Goal: Transaction & Acquisition: Purchase product/service

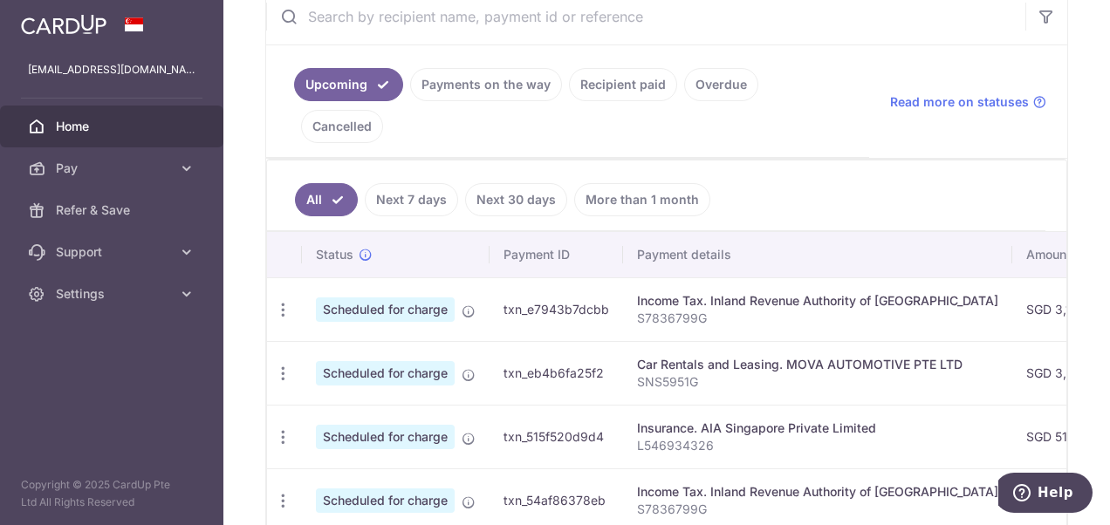
scroll to position [436, 0]
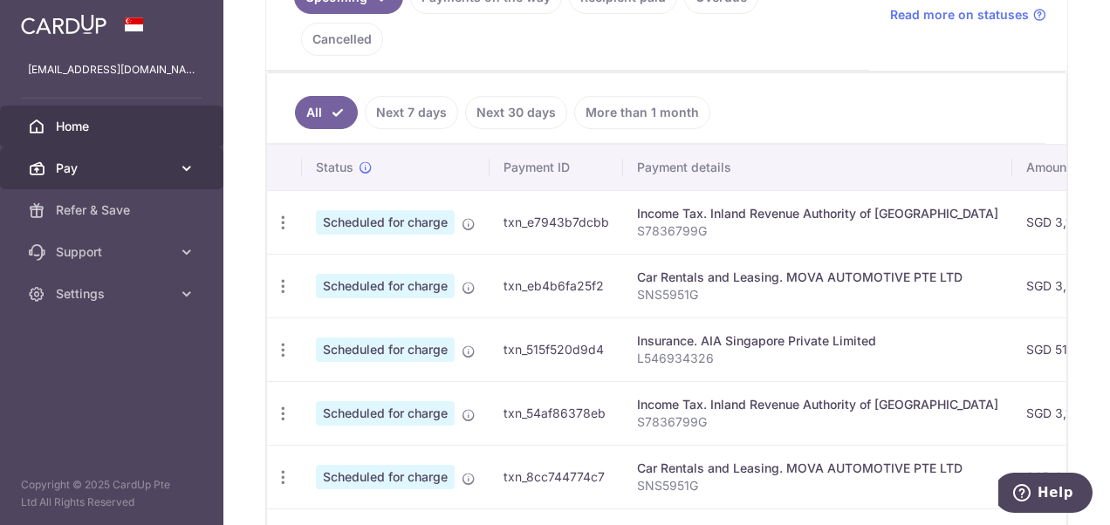
click at [104, 174] on span "Pay" at bounding box center [113, 168] width 115 height 17
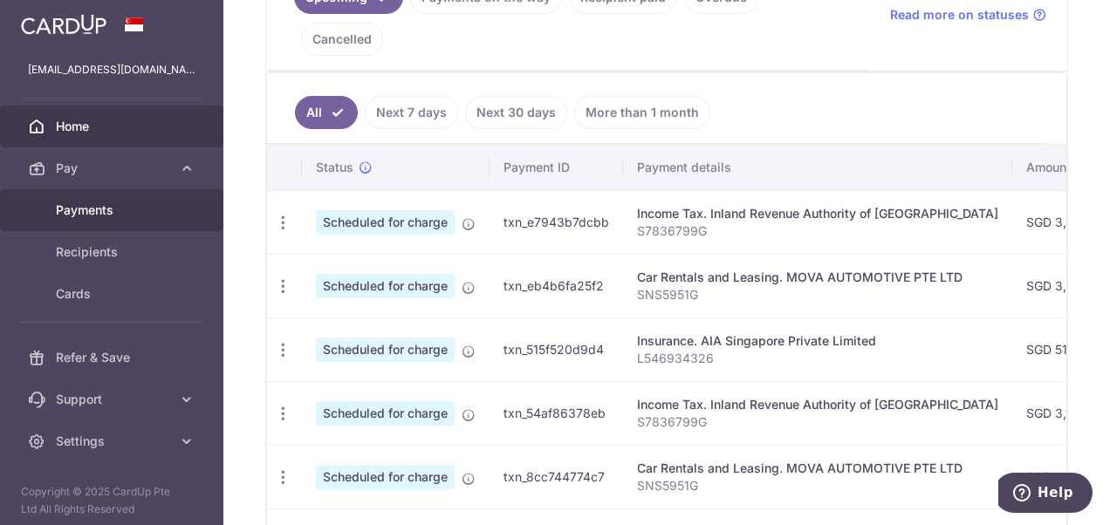
click at [106, 211] on span "Payments" at bounding box center [113, 210] width 115 height 17
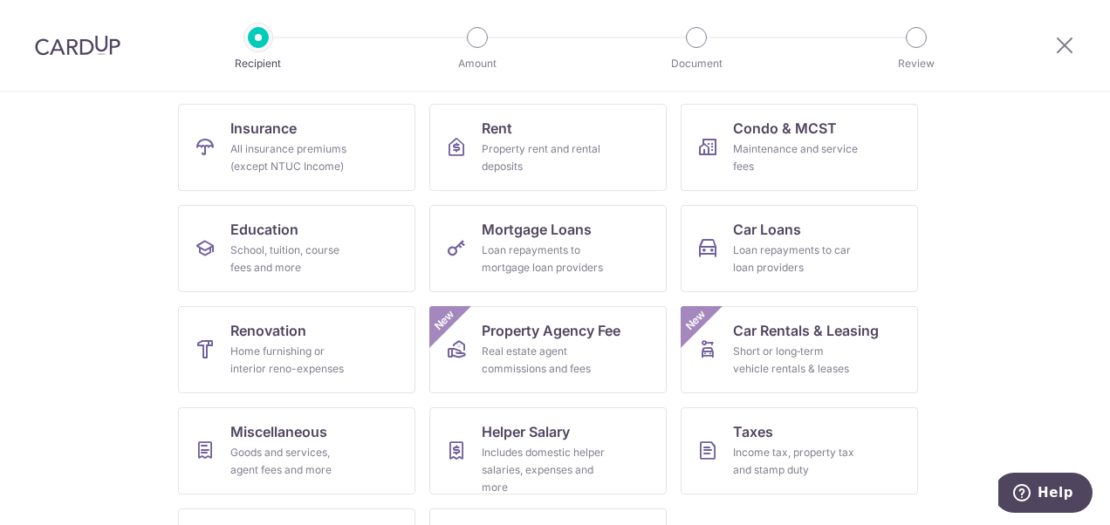
scroll to position [174, 0]
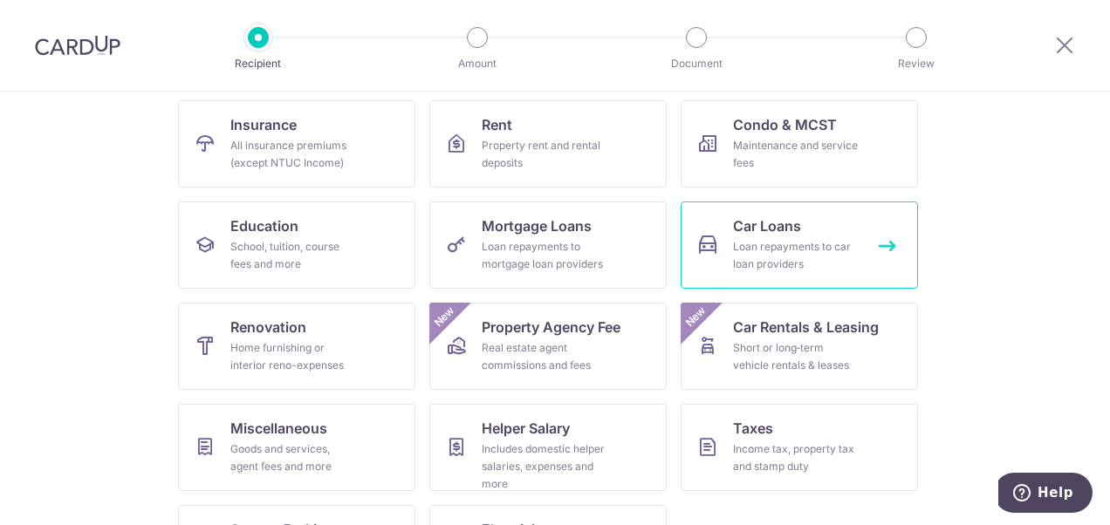
click at [796, 251] on div "Loan repayments to car loan providers" at bounding box center [796, 255] width 126 height 35
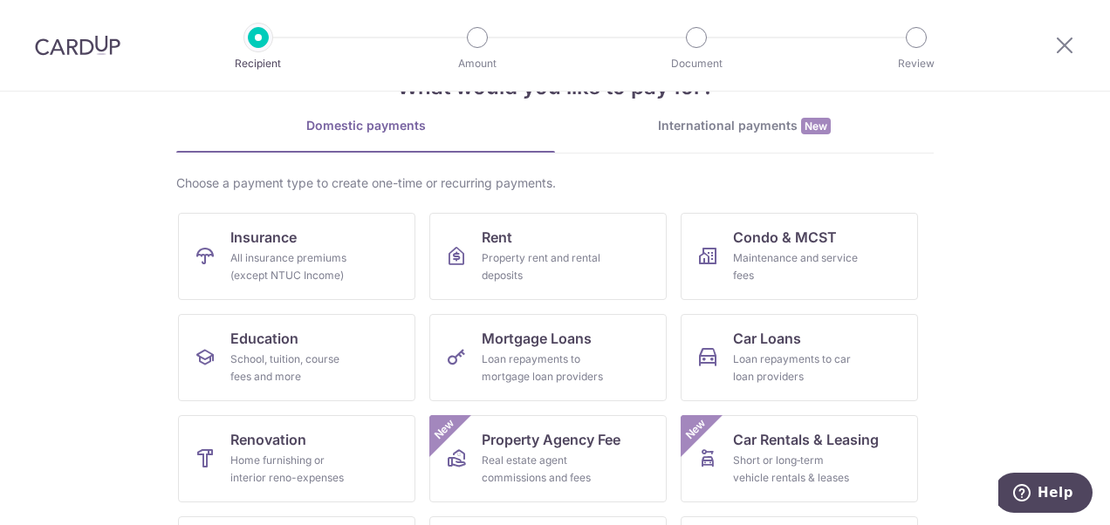
scroll to position [174, 0]
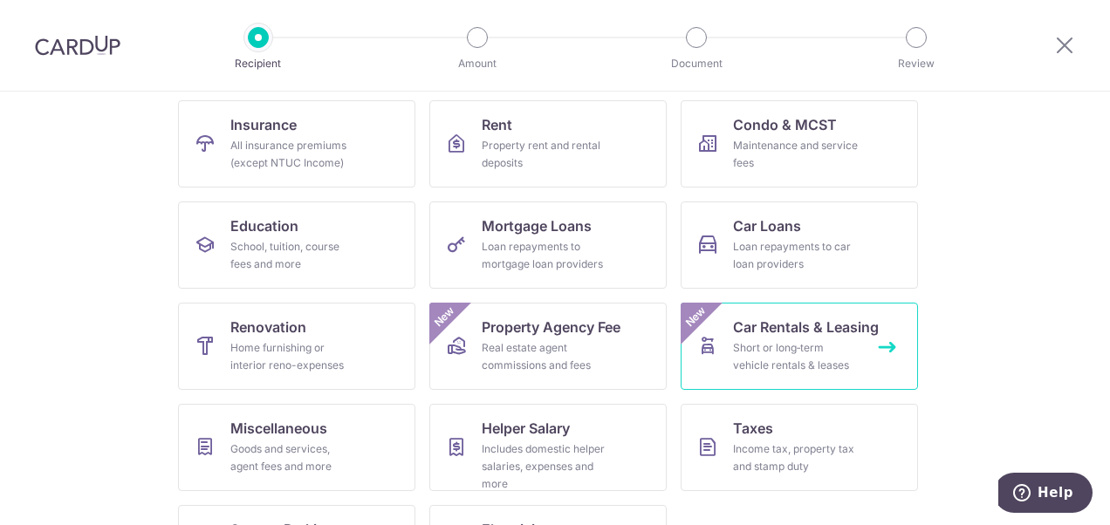
click at [787, 356] on div "Short or long‑term vehicle rentals & leases" at bounding box center [796, 356] width 126 height 35
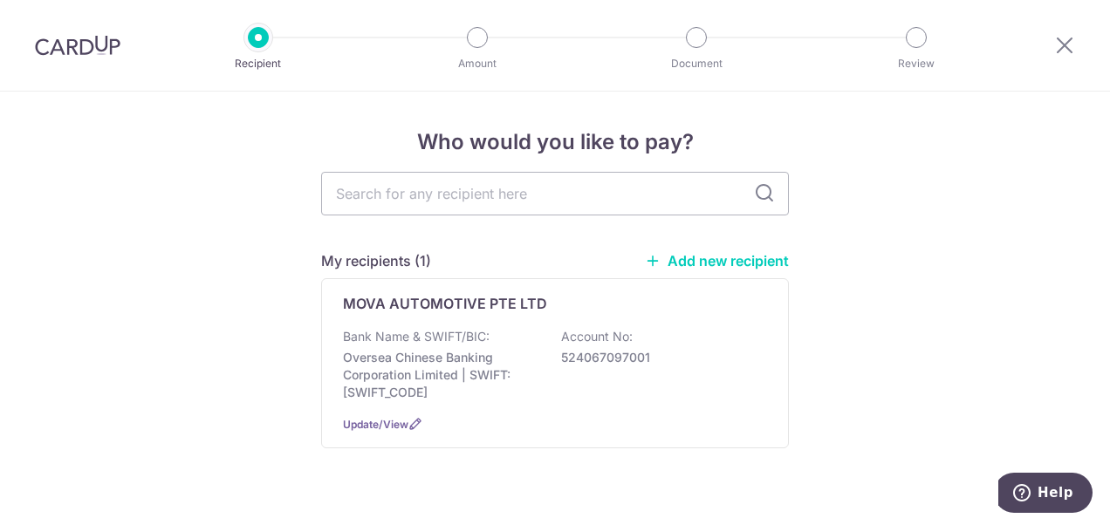
scroll to position [31, 0]
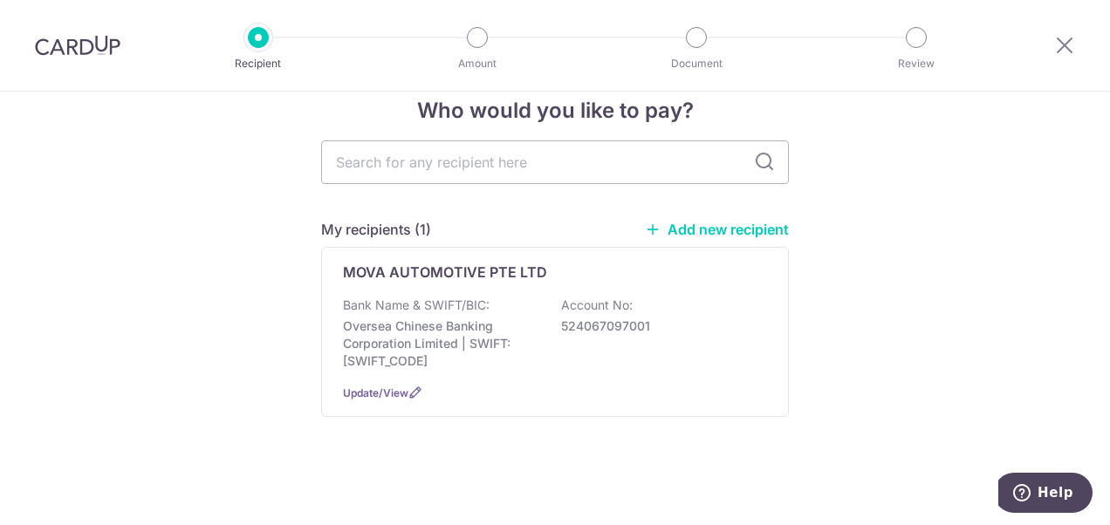
click at [742, 228] on link "Add new recipient" at bounding box center [717, 229] width 144 height 17
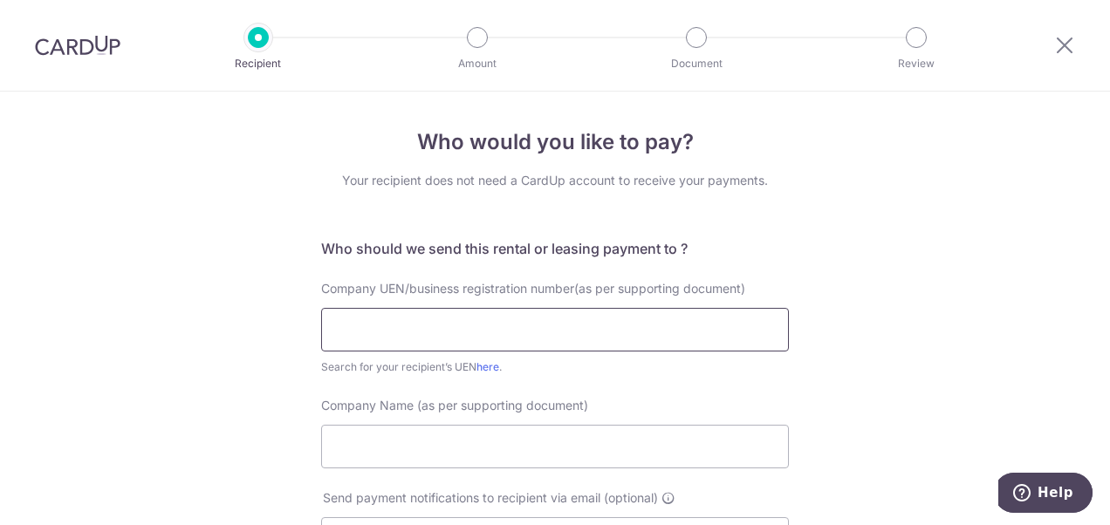
click at [412, 321] on input "text" at bounding box center [555, 330] width 468 height 44
type input "198904033G001"
click at [588, 452] on input "Company Name (as per supporting document)" at bounding box center [555, 447] width 468 height 44
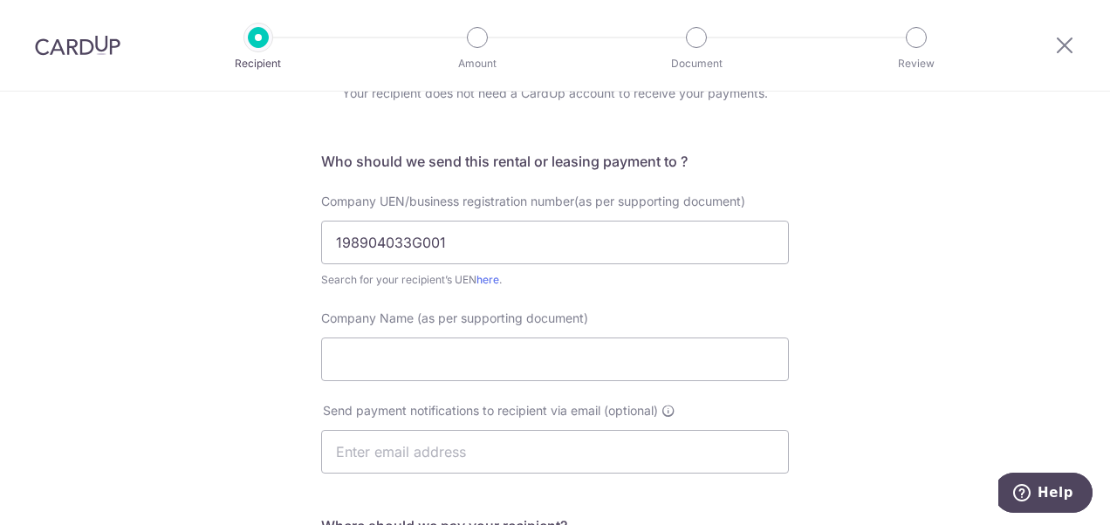
click at [932, 366] on div "Who would you like to pay? Your recipient does not need a CardUp account to rec…" at bounding box center [555, 450] width 1110 height 893
click at [495, 281] on link "here" at bounding box center [487, 279] width 23 height 13
click at [488, 365] on input "Company Name (as per supporting document)" at bounding box center [555, 360] width 468 height 44
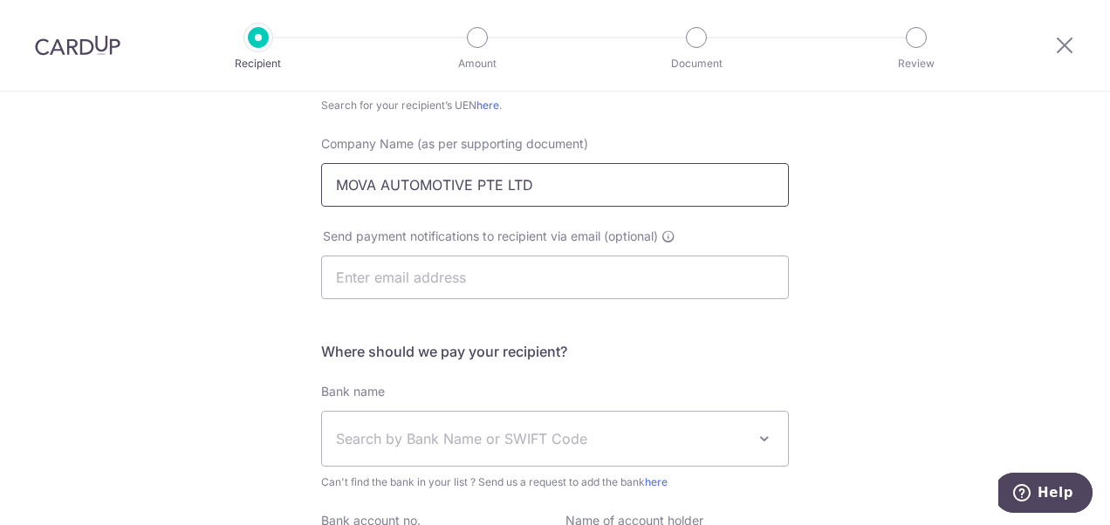
scroll to position [349, 0]
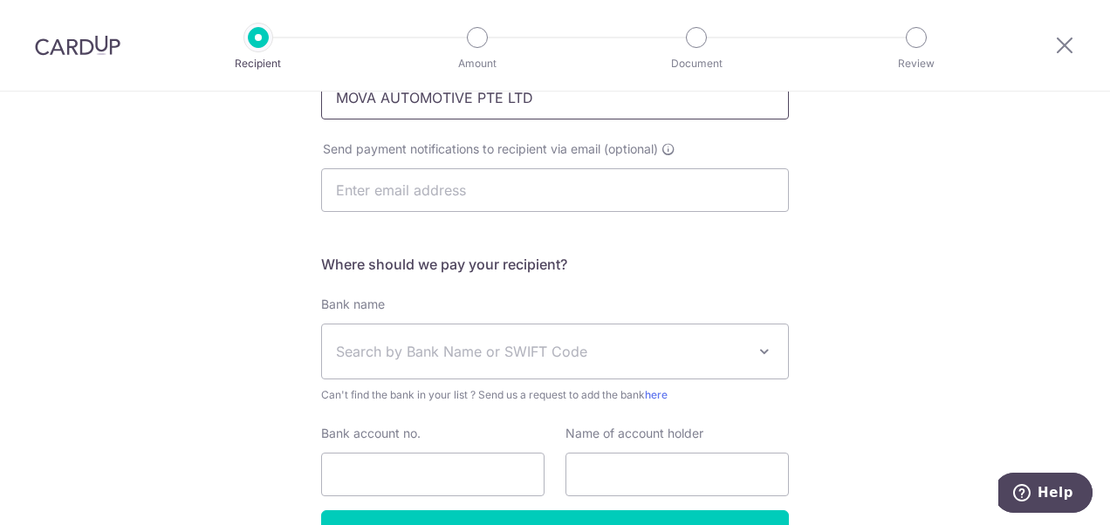
type input "MOVA AUTOMOTIVE PTE LTD"
click at [534, 350] on span "Search by Bank Name or SWIFT Code" at bounding box center [541, 351] width 410 height 21
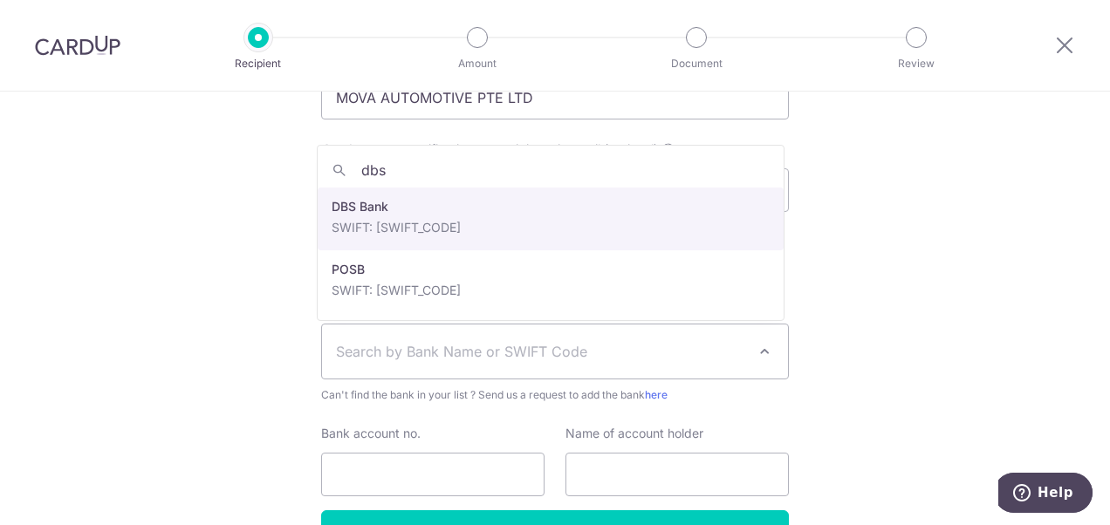
type input "dbs"
select select "6"
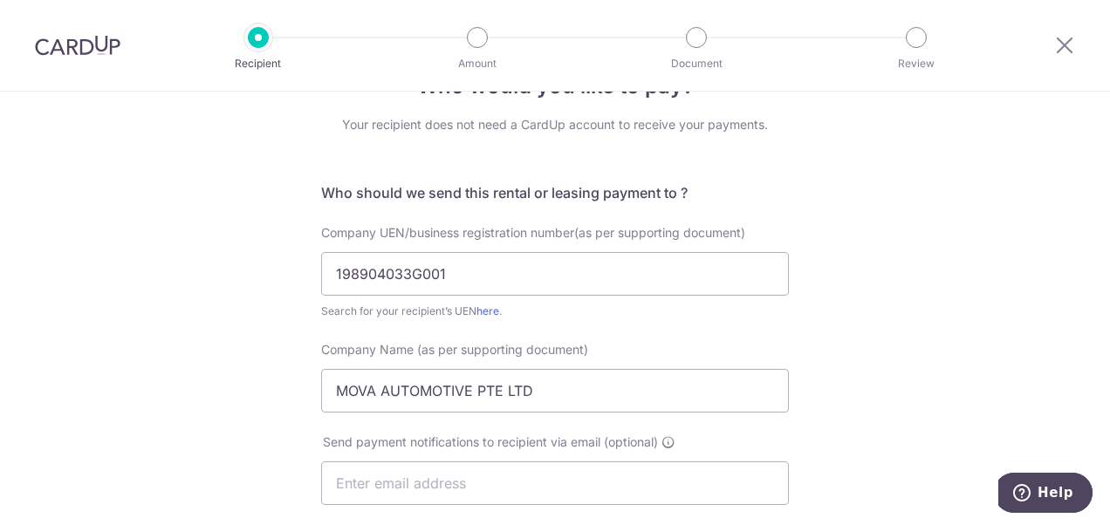
scroll to position [0, 0]
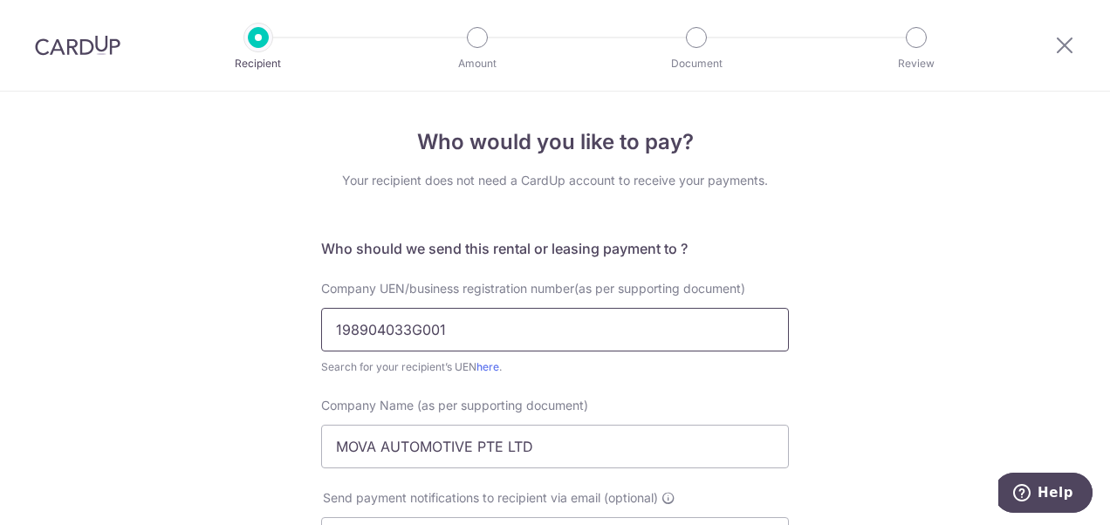
click at [361, 332] on input "198904033G001" at bounding box center [555, 330] width 468 height 44
click at [382, 333] on input "198904033G001" at bounding box center [555, 330] width 468 height 44
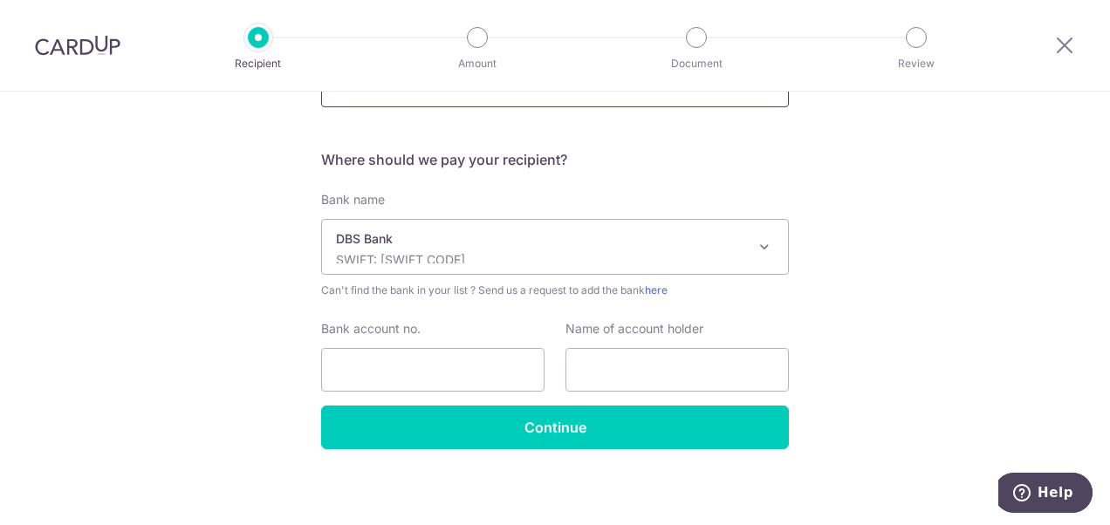
scroll to position [459, 0]
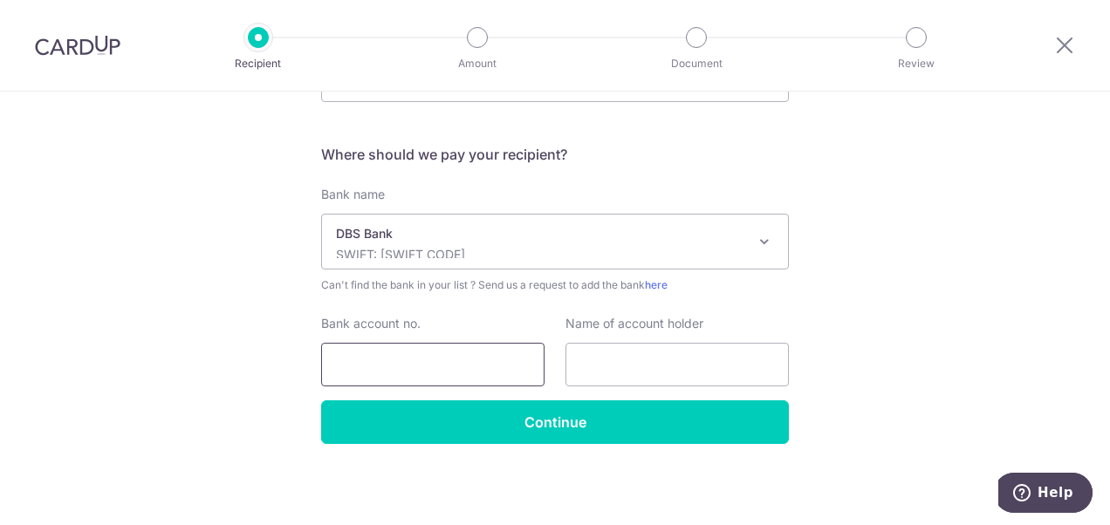
click at [441, 371] on input "Bank account no." at bounding box center [432, 365] width 223 height 44
type input "0720311159"
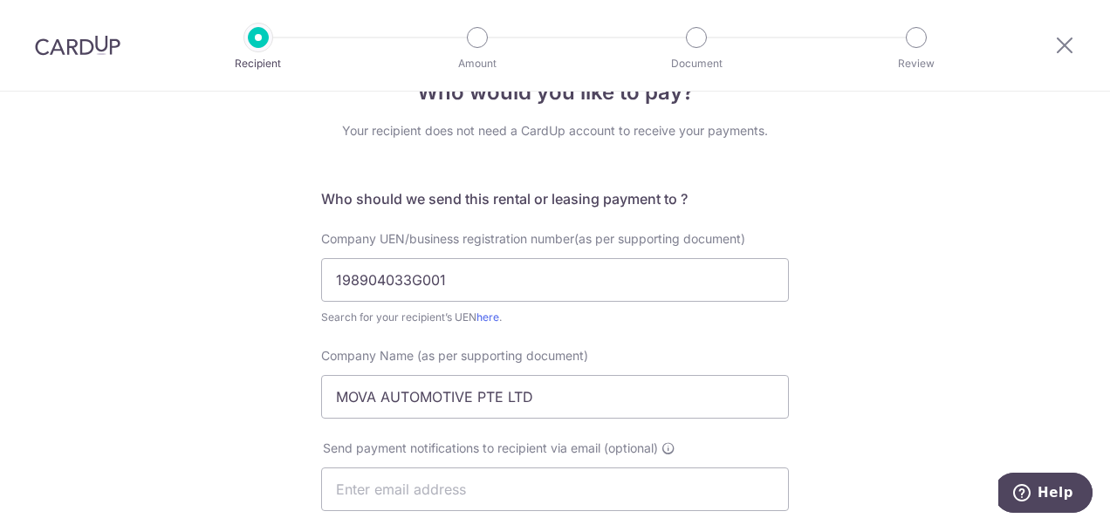
scroll to position [0, 0]
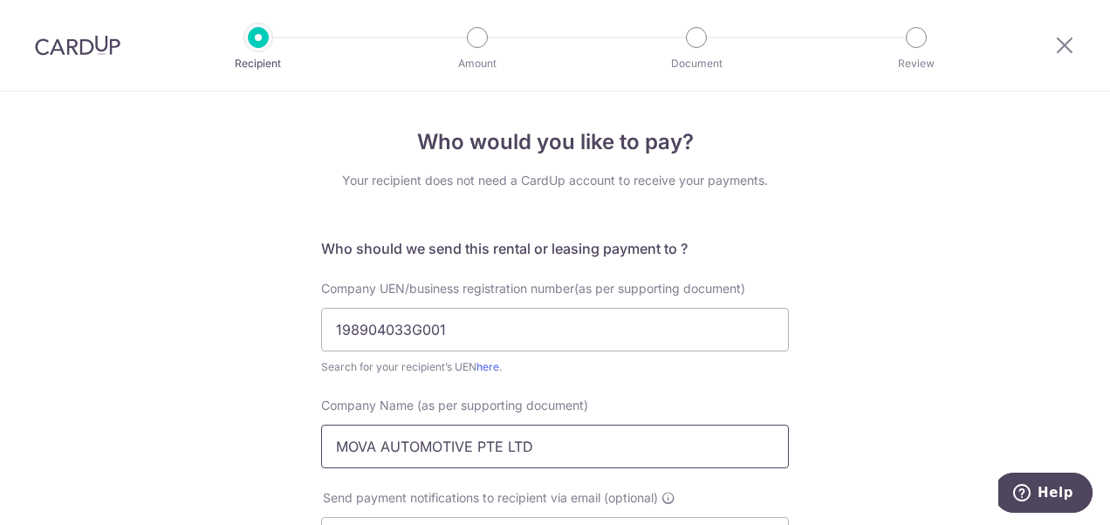
drag, startPoint x: 335, startPoint y: 449, endPoint x: 532, endPoint y: 448, distance: 197.2
click at [532, 448] on input "MOVA AUTOMOTIVE PTE LTD" at bounding box center [555, 447] width 468 height 44
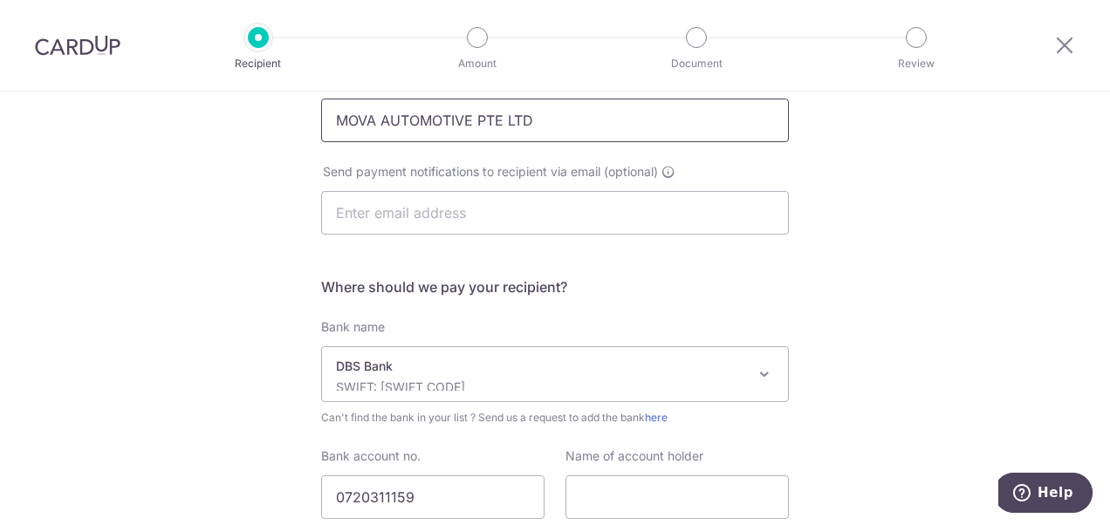
scroll to position [459, 0]
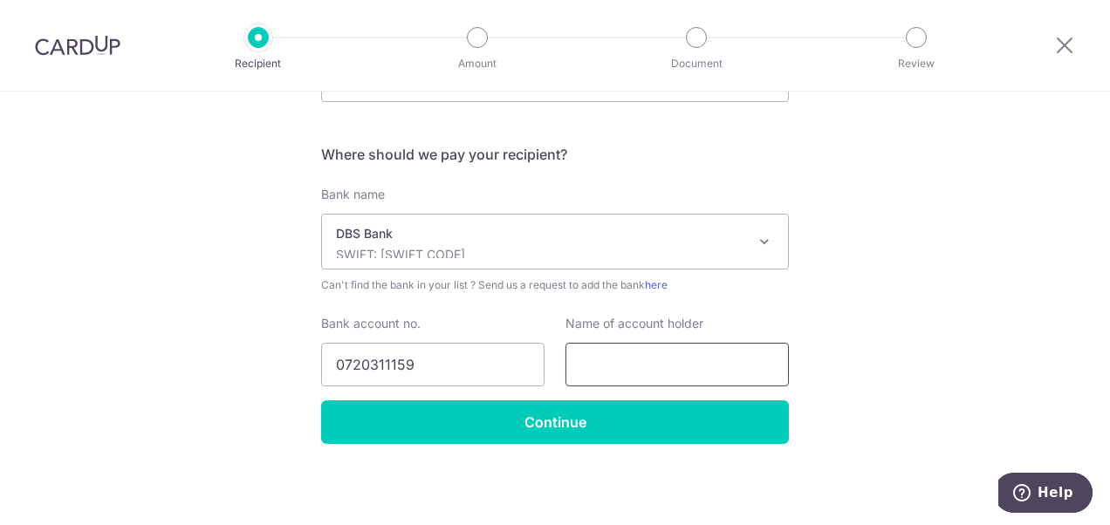
click at [653, 366] on input "text" at bounding box center [676, 365] width 223 height 44
paste input "MOVA AUTOMOTIVE PTE LTD"
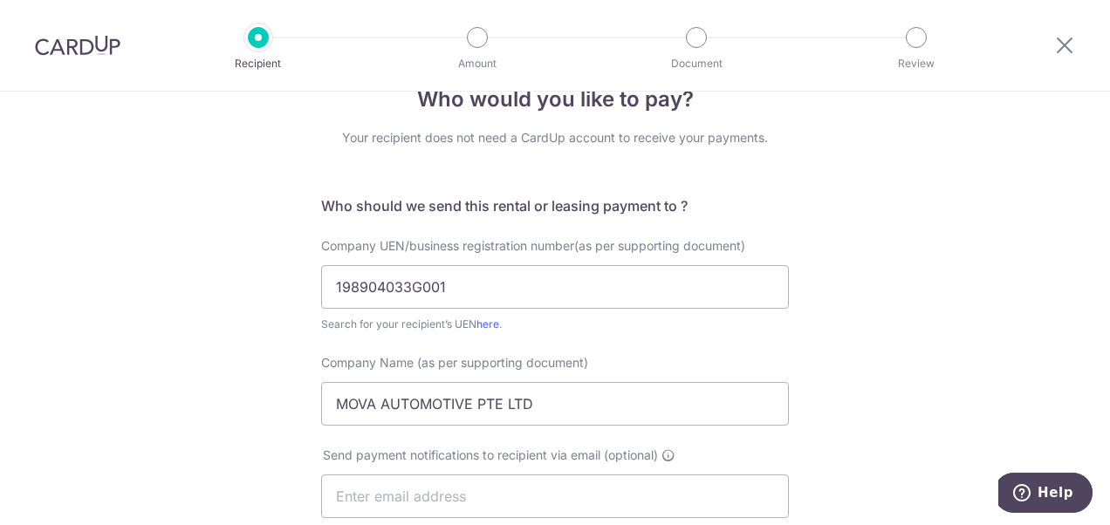
scroll to position [0, 0]
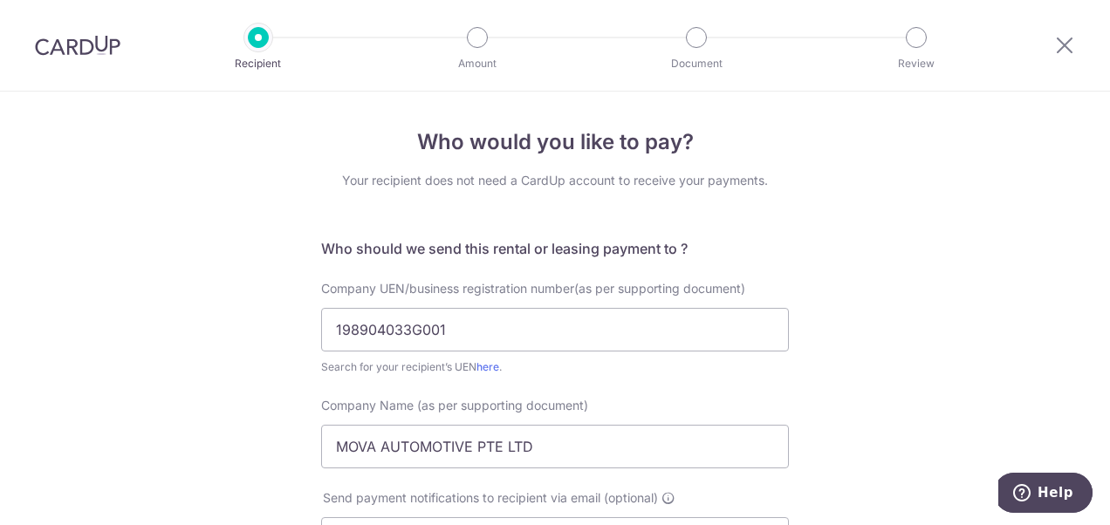
type input "MOVA AUTOMOTIVE PTE LTD"
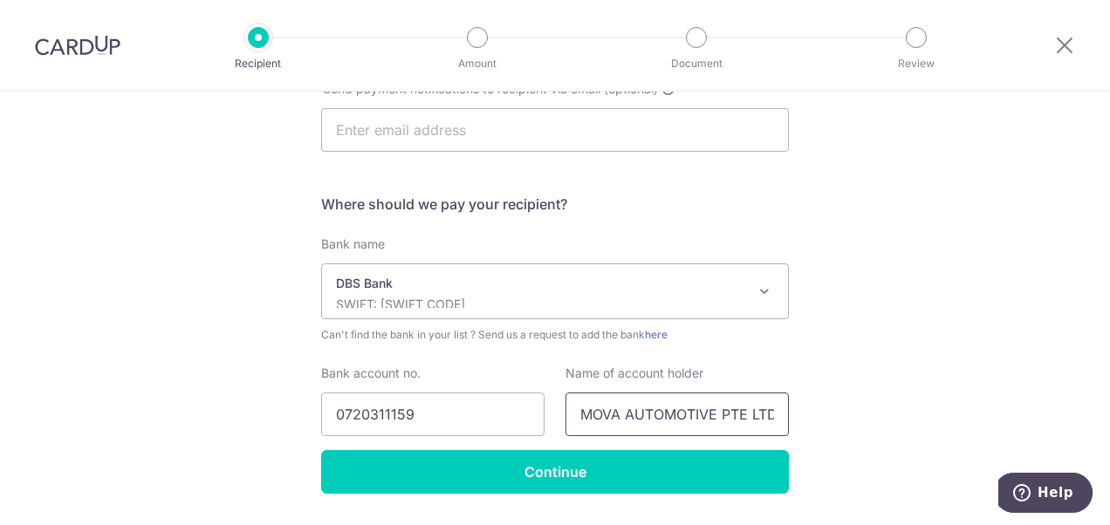
scroll to position [459, 0]
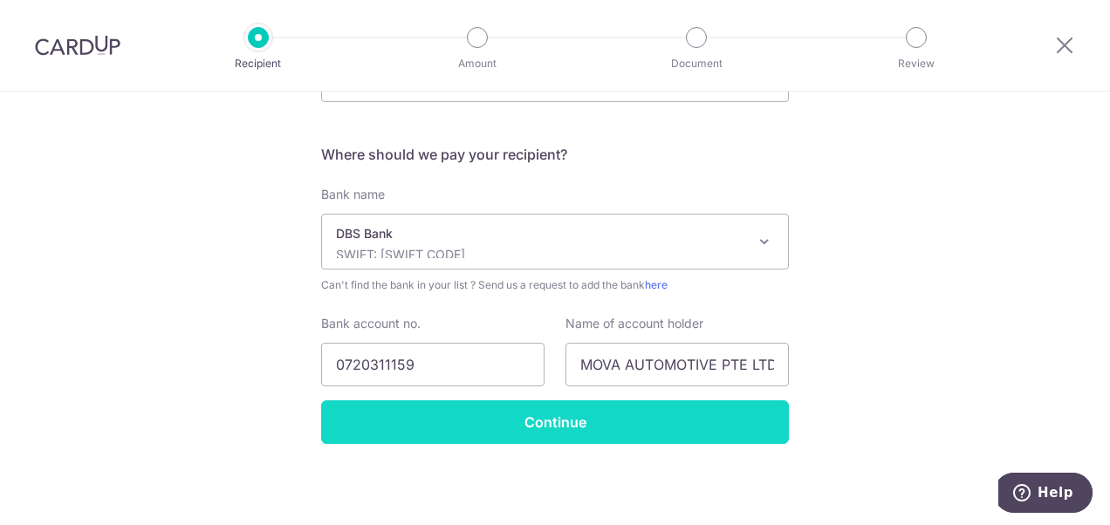
click at [632, 410] on input "Continue" at bounding box center [555, 422] width 468 height 44
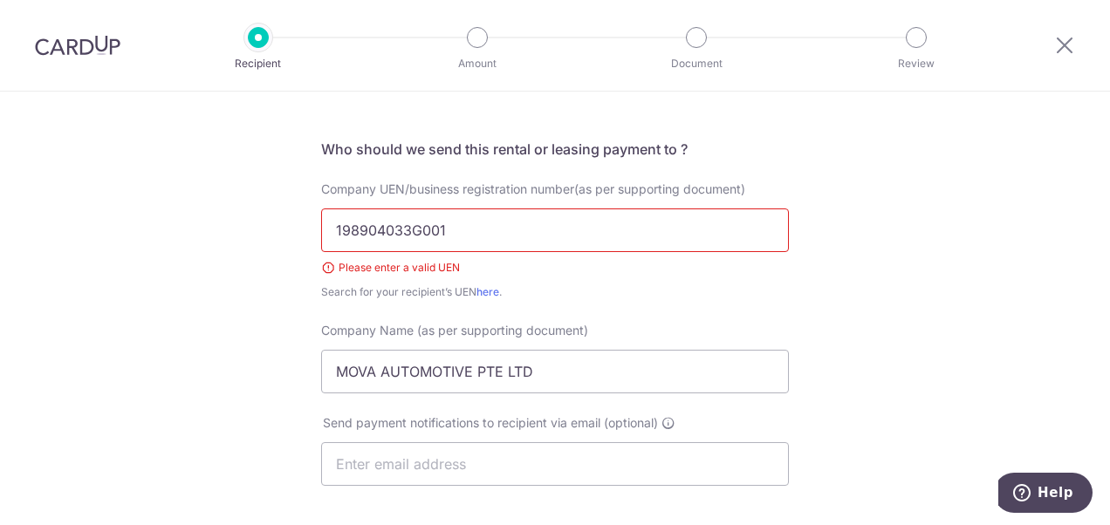
scroll to position [5, 0]
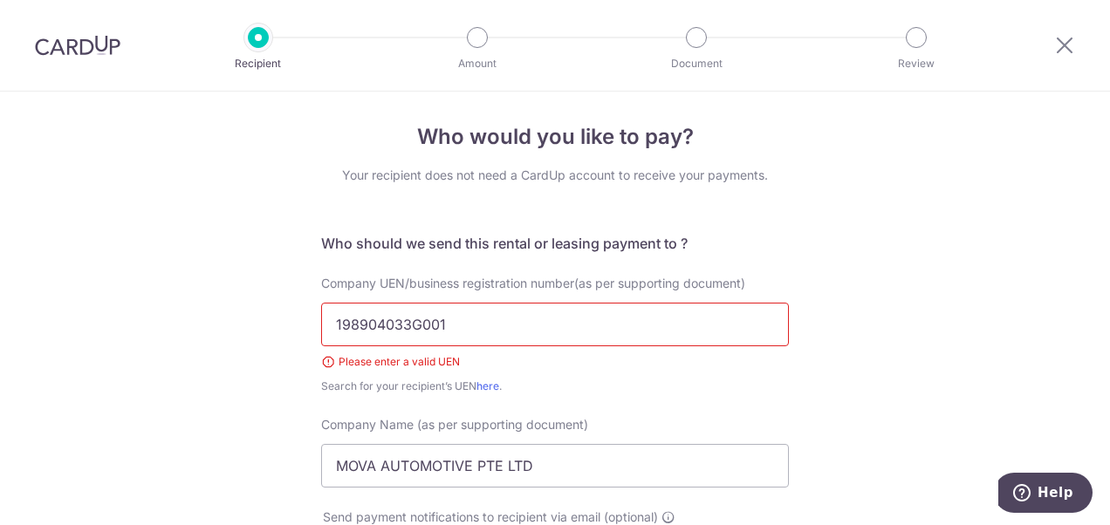
click at [481, 326] on input "198904033G001" at bounding box center [555, 325] width 468 height 44
type input "198904033G"
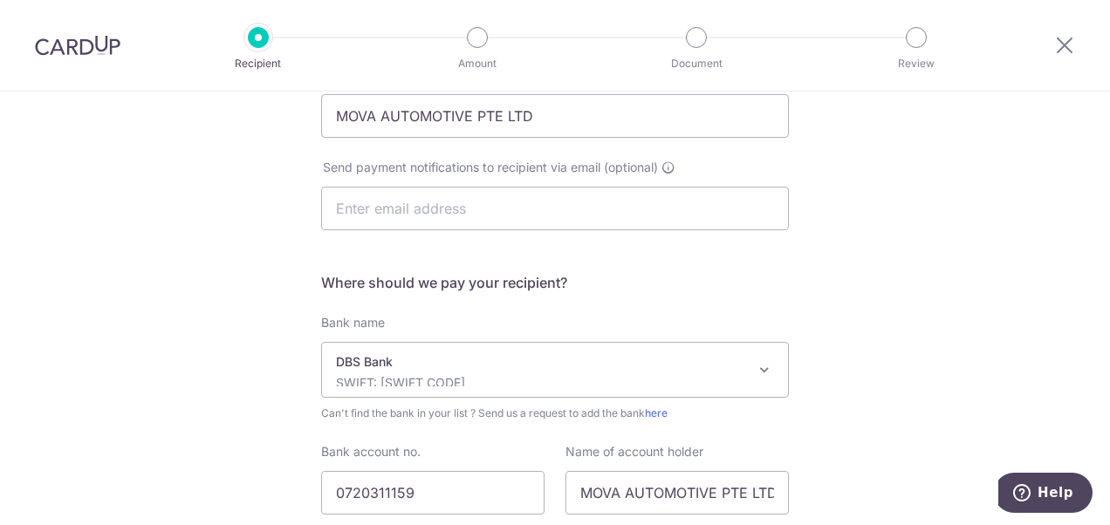
scroll to position [483, 0]
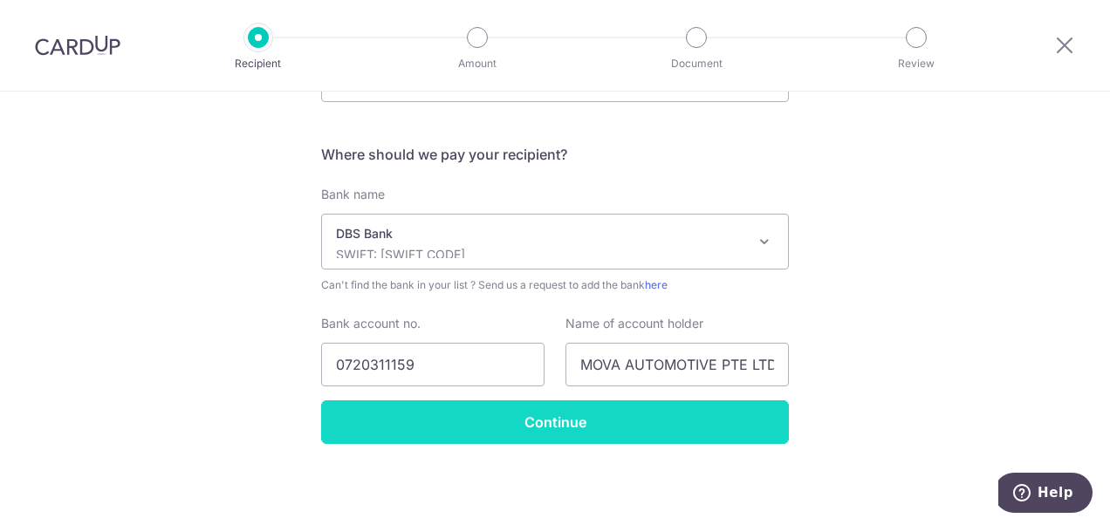
click at [561, 428] on input "Continue" at bounding box center [555, 422] width 468 height 44
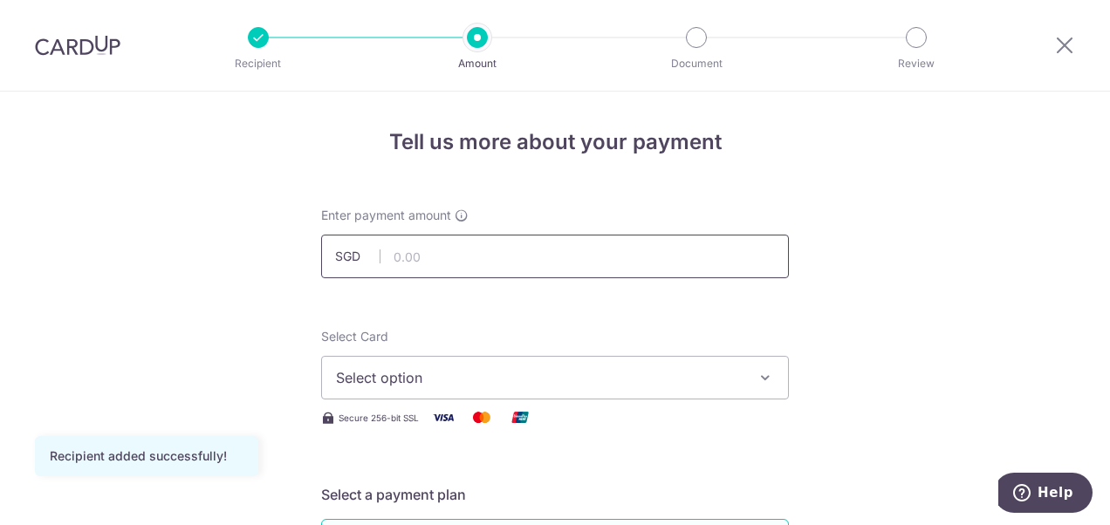
click at [542, 263] on input "text" at bounding box center [555, 257] width 468 height 44
type input "800.00"
click at [710, 369] on span "Select option" at bounding box center [539, 377] width 407 height 21
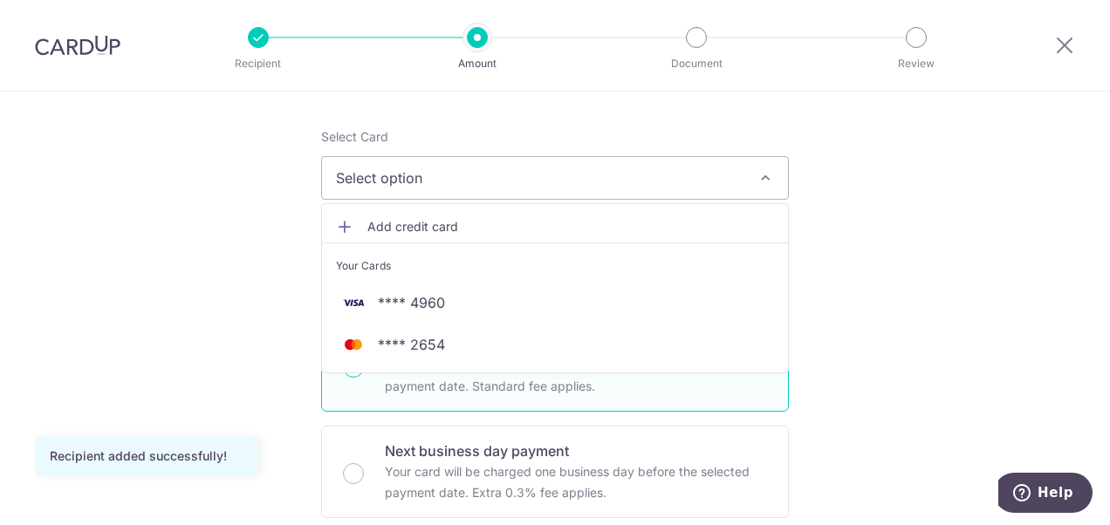
scroll to position [262, 0]
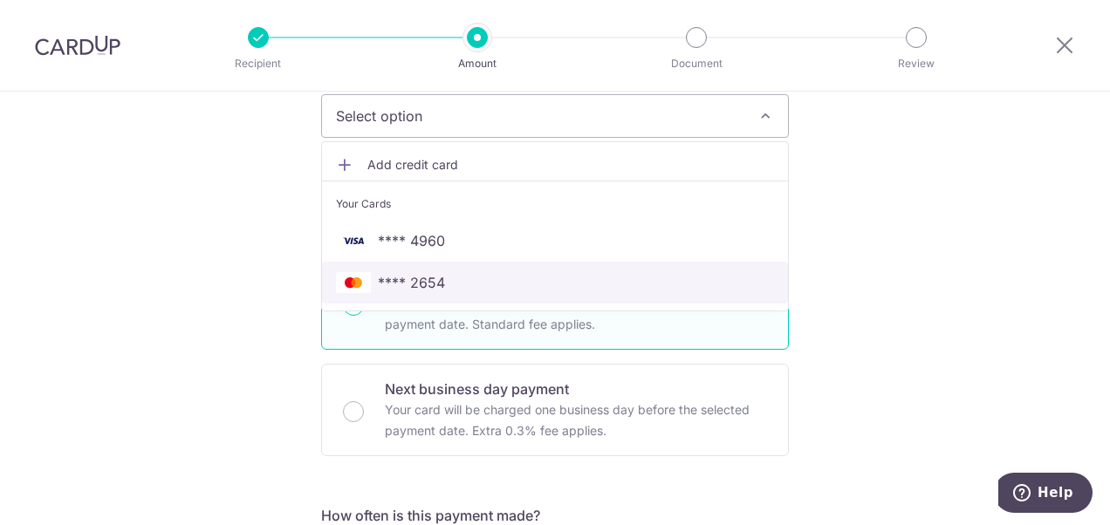
click at [595, 298] on link "**** 2654" at bounding box center [555, 283] width 466 height 42
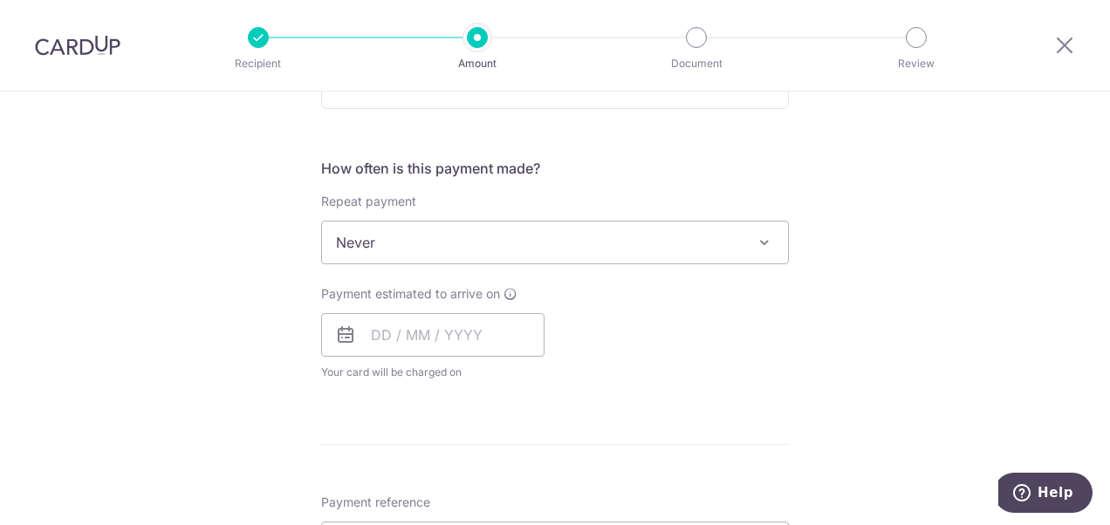
scroll to position [611, 0]
click at [489, 332] on input "text" at bounding box center [432, 333] width 223 height 44
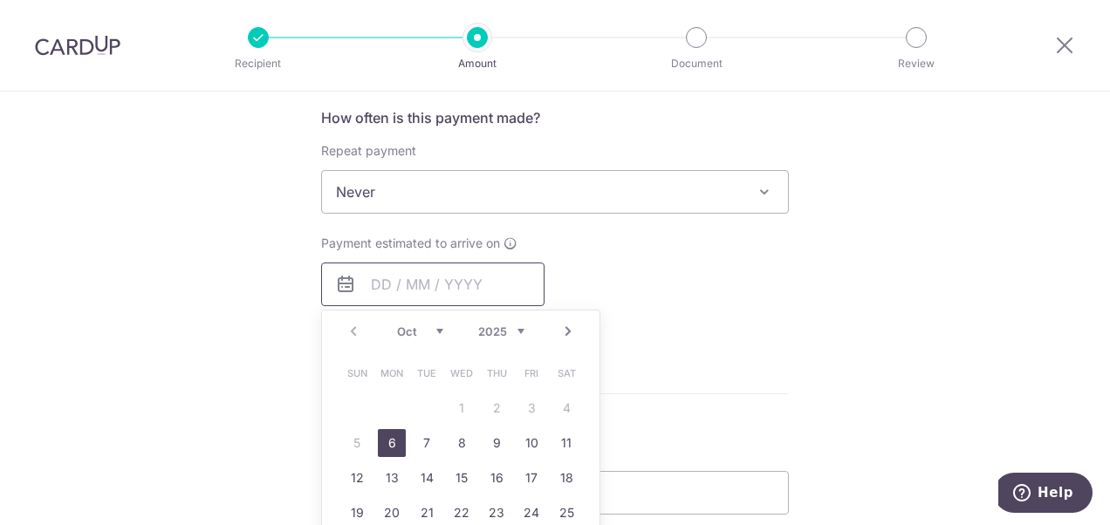
scroll to position [698, 0]
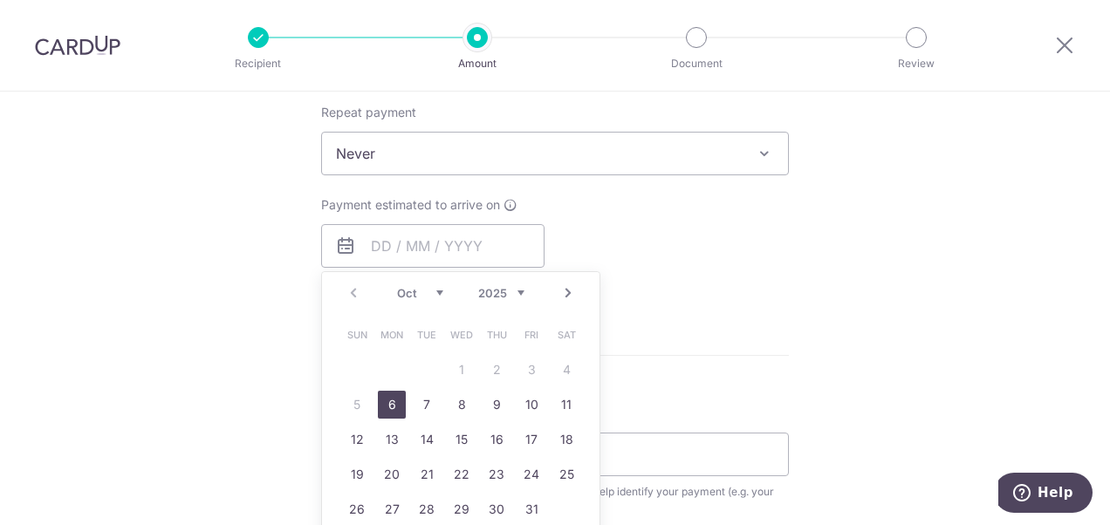
click at [386, 397] on link "6" at bounding box center [392, 405] width 28 height 28
type input "06/10/2025"
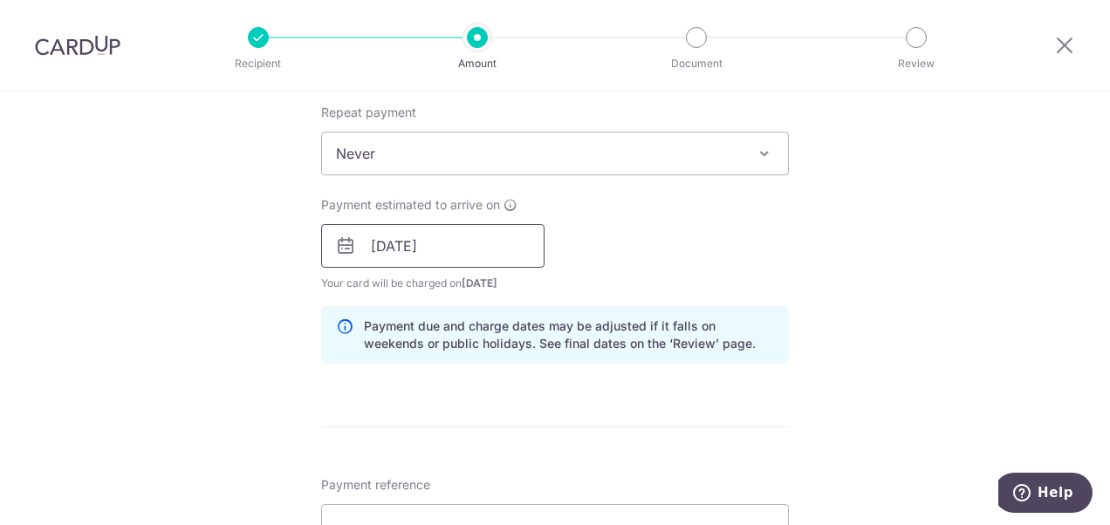
click at [474, 239] on input "06/10/2025" at bounding box center [432, 246] width 223 height 44
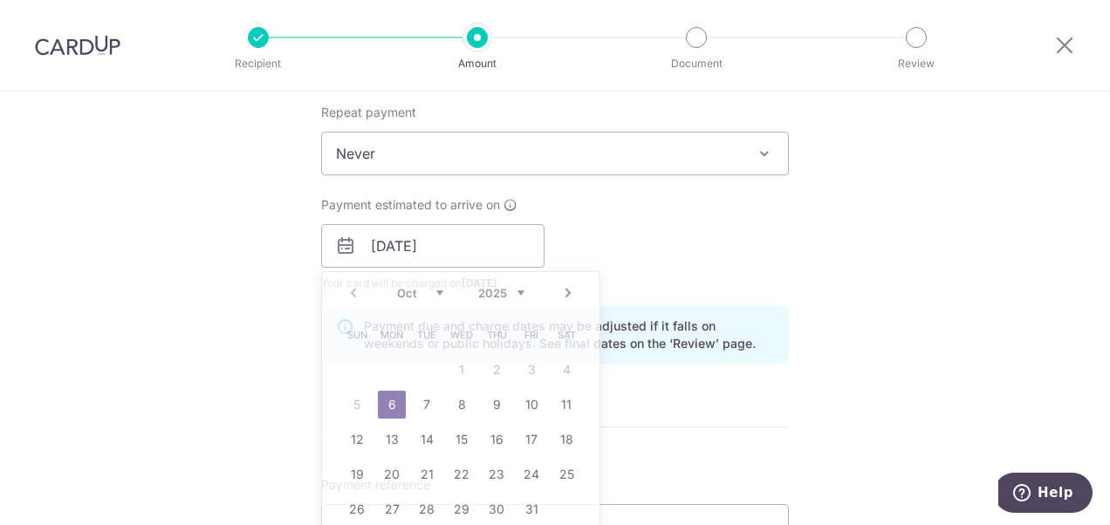
click at [739, 229] on div "Payment estimated to arrive on 06/10/2025 Prev Next Oct Nov Dec 2025 2026 2027 …" at bounding box center [555, 244] width 489 height 96
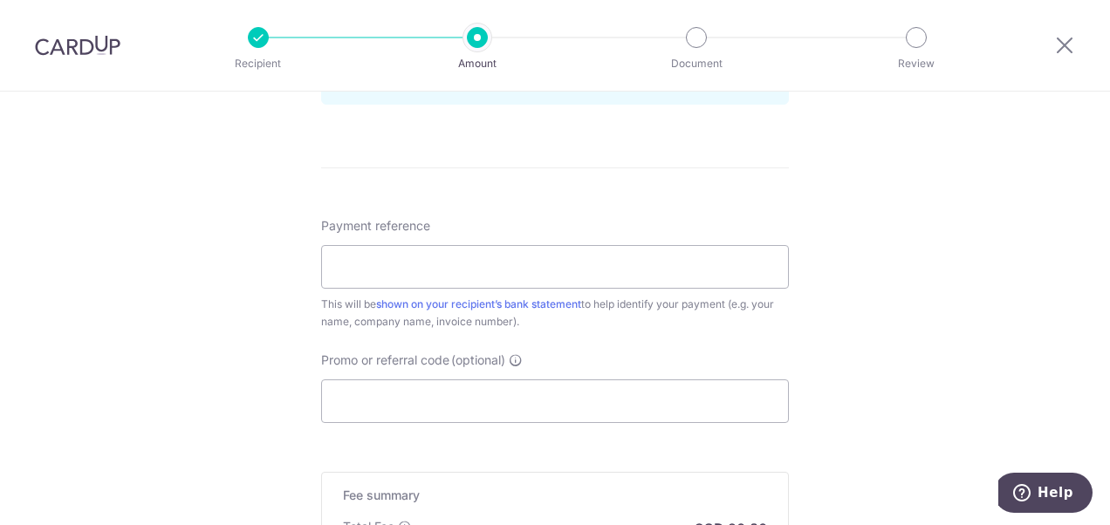
scroll to position [960, 0]
click at [482, 266] on input "Payment reference" at bounding box center [555, 265] width 468 height 44
type input "SNS5951G"
click at [563, 396] on input "Promo or referral code (optional)" at bounding box center [555, 399] width 468 height 44
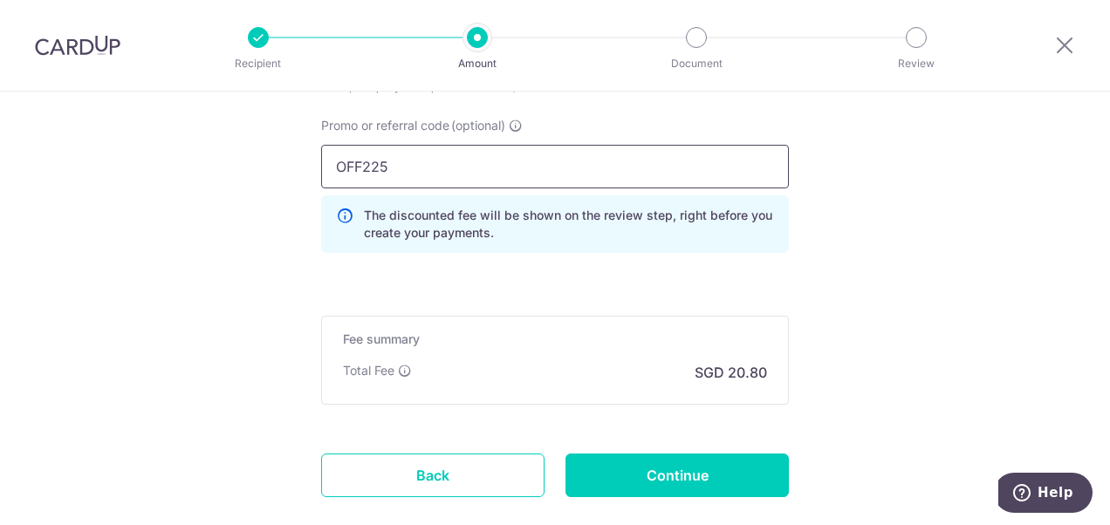
scroll to position [1289, 0]
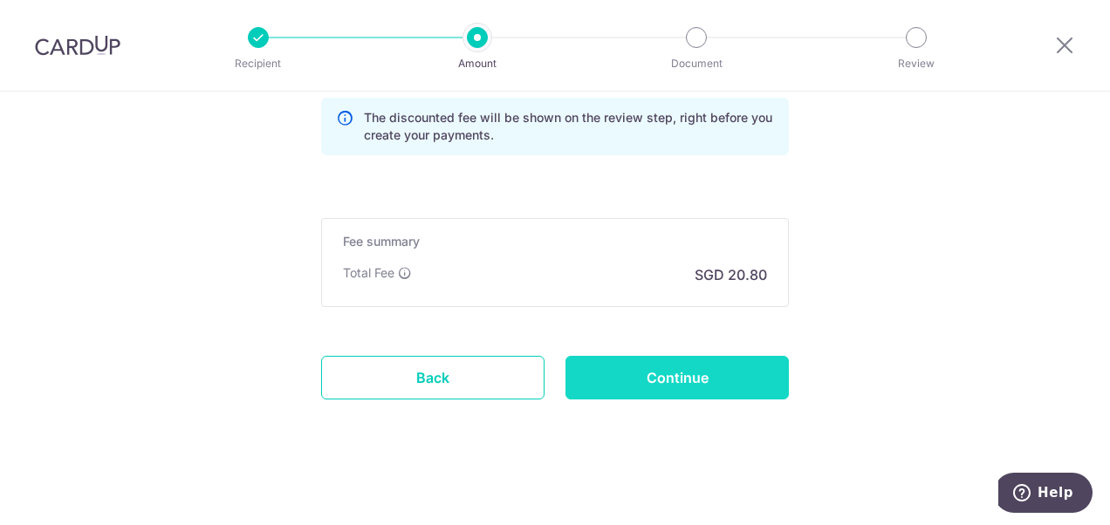
type input "OFF225"
click at [714, 373] on input "Continue" at bounding box center [676, 378] width 223 height 44
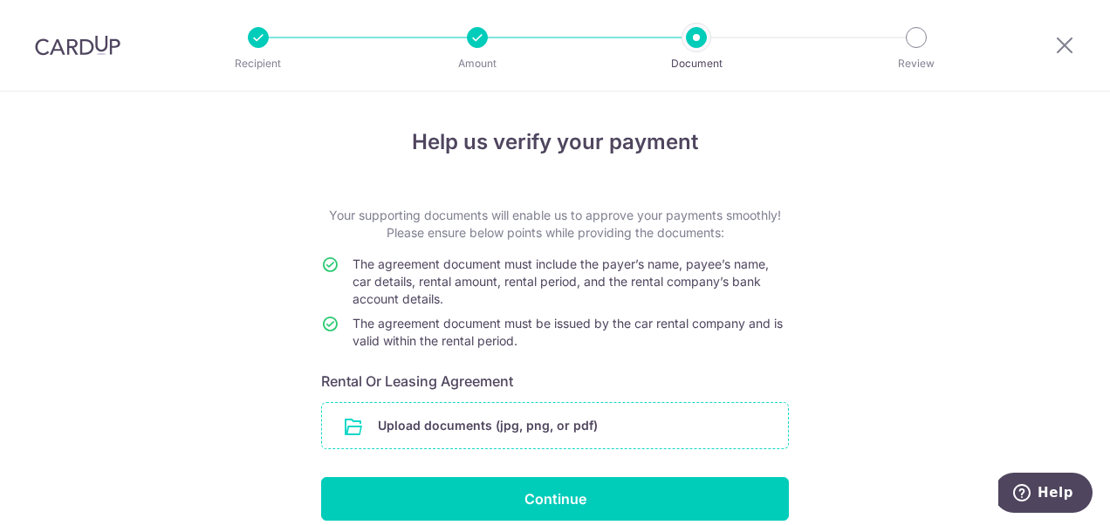
click at [578, 433] on input "file" at bounding box center [555, 425] width 466 height 45
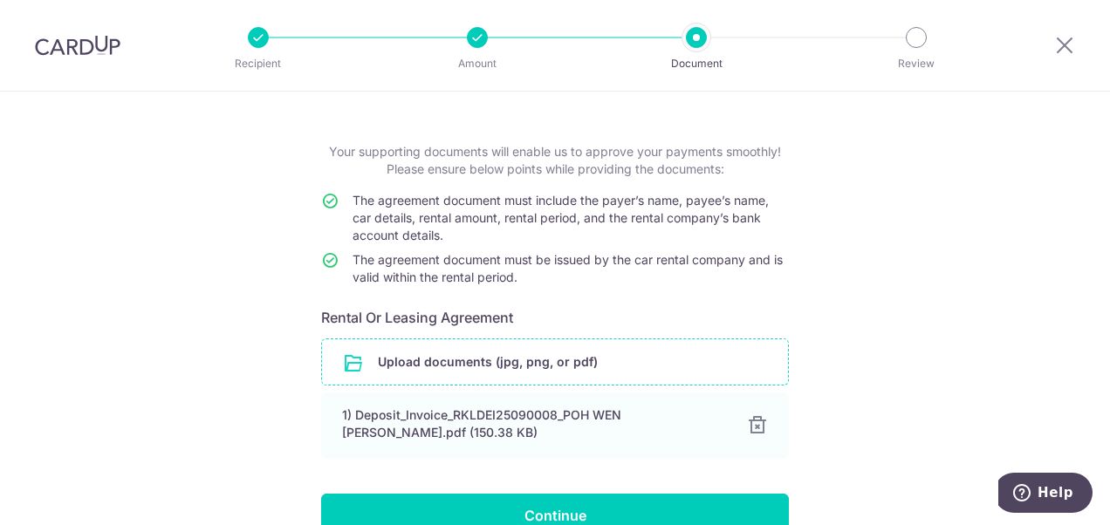
scroll to position [156, 0]
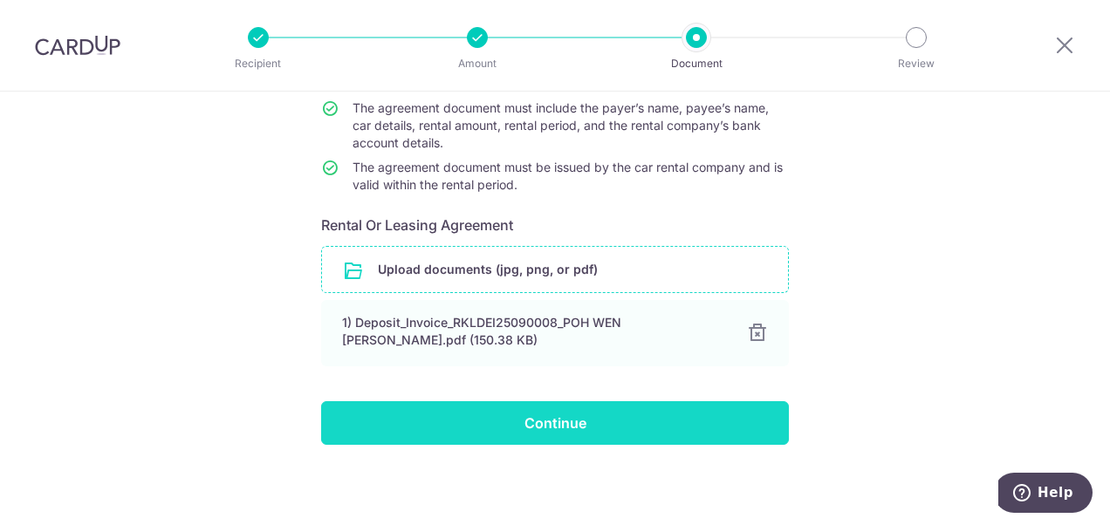
click at [567, 429] on input "Continue" at bounding box center [555, 423] width 468 height 44
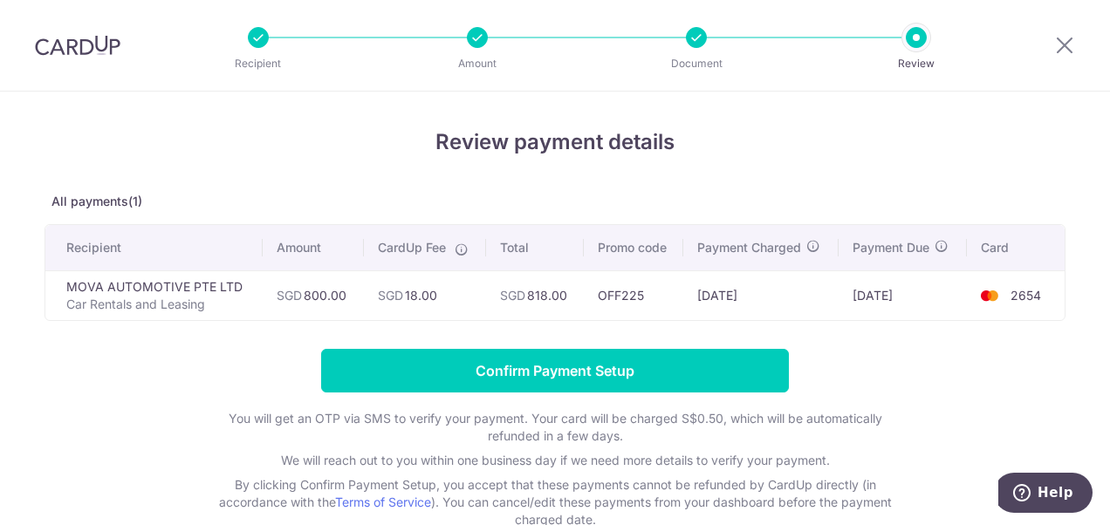
scroll to position [105, 0]
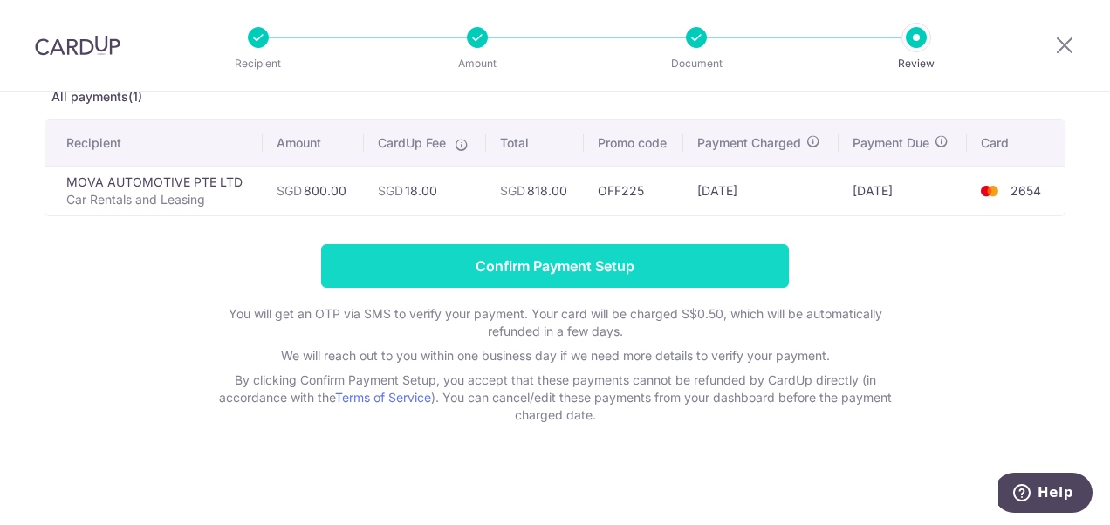
click at [605, 262] on input "Confirm Payment Setup" at bounding box center [555, 266] width 468 height 44
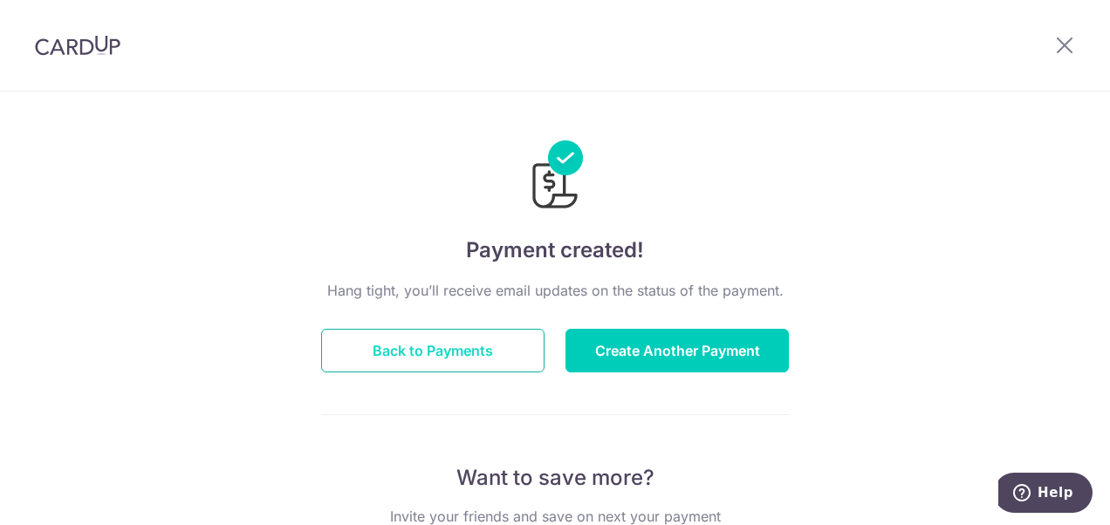
click at [421, 352] on button "Back to Payments" at bounding box center [432, 351] width 223 height 44
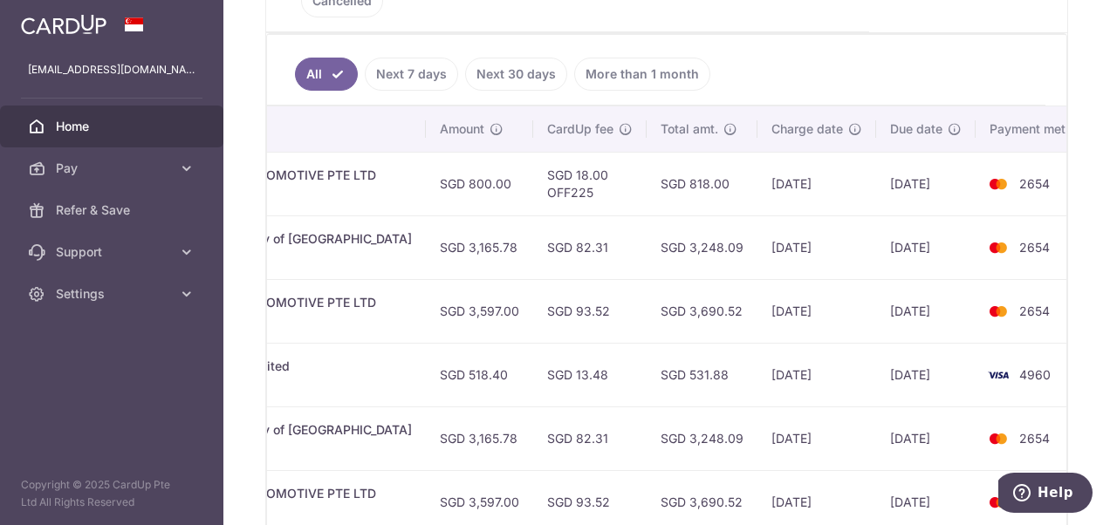
scroll to position [300, 0]
